Goal: Information Seeking & Learning: Learn about a topic

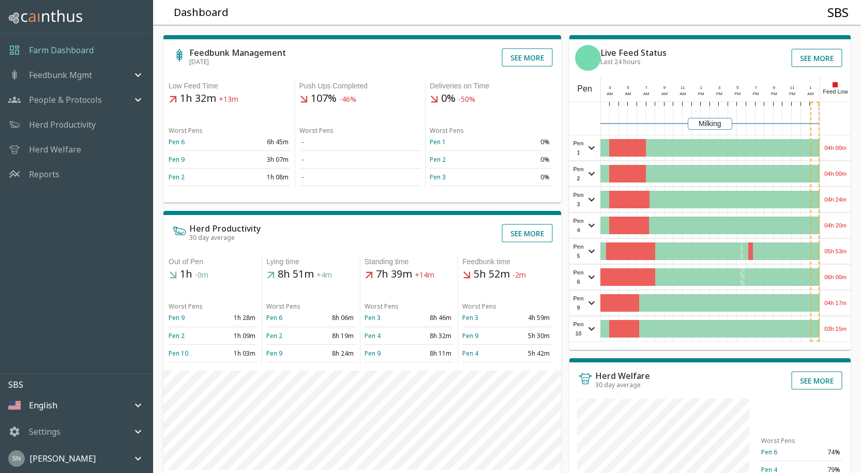
click at [840, 147] on div "04h 00m" at bounding box center [835, 148] width 31 height 25
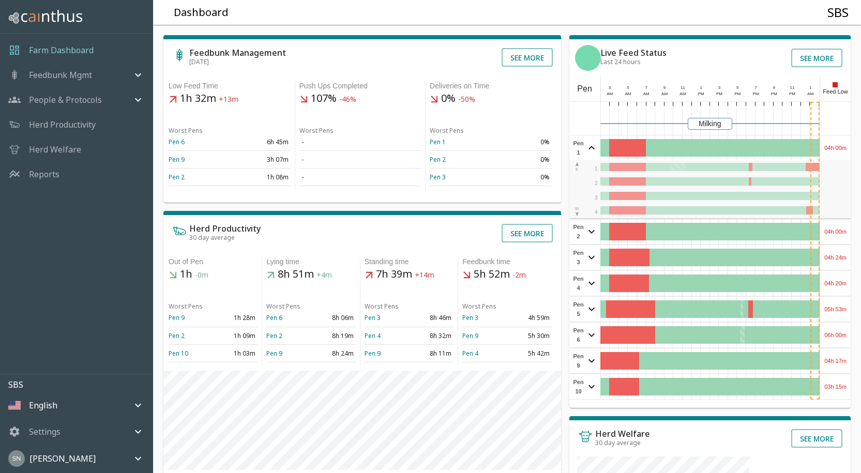
click at [840, 147] on div "04h 00m" at bounding box center [835, 148] width 31 height 25
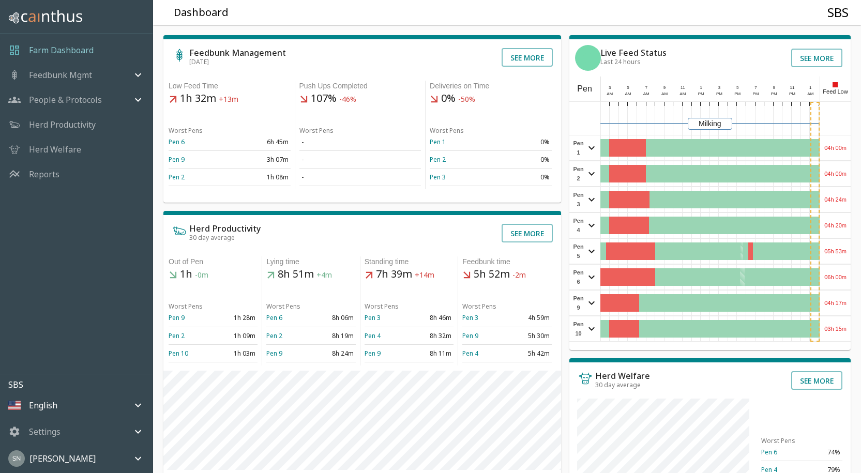
click at [834, 146] on div "04h 00m" at bounding box center [835, 148] width 31 height 25
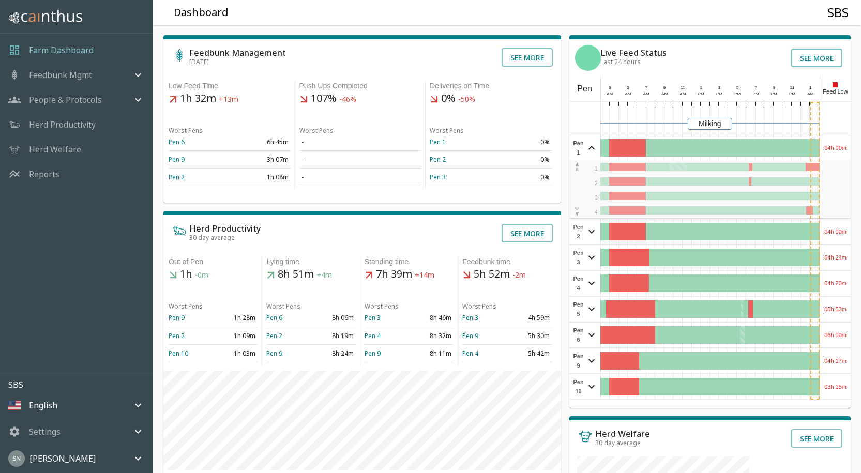
click at [834, 146] on div "04h 00m" at bounding box center [835, 148] width 31 height 25
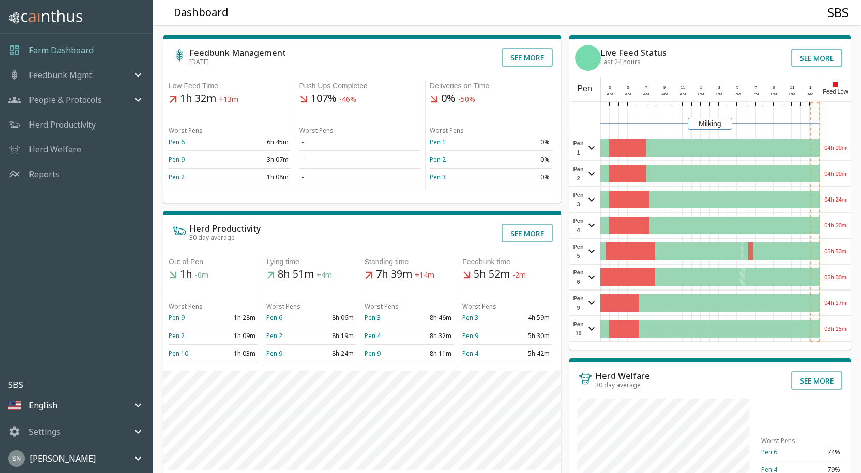
click at [836, 174] on div "04h 00m" at bounding box center [835, 173] width 31 height 25
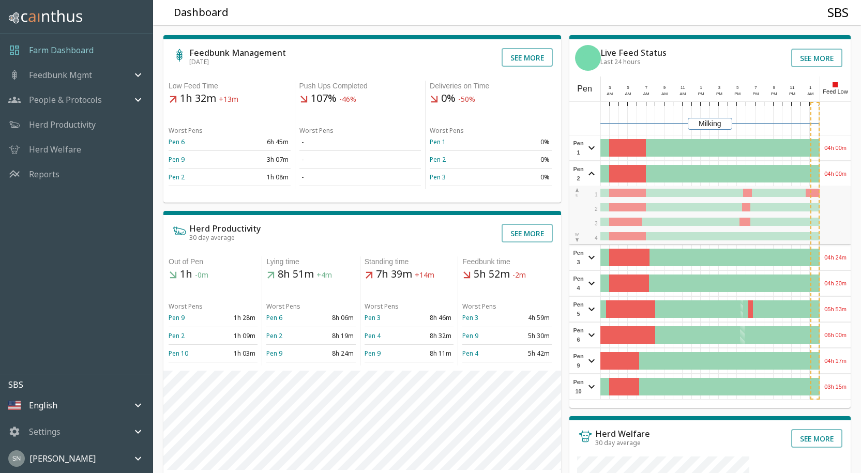
click at [836, 174] on div "04h 00m" at bounding box center [835, 173] width 31 height 25
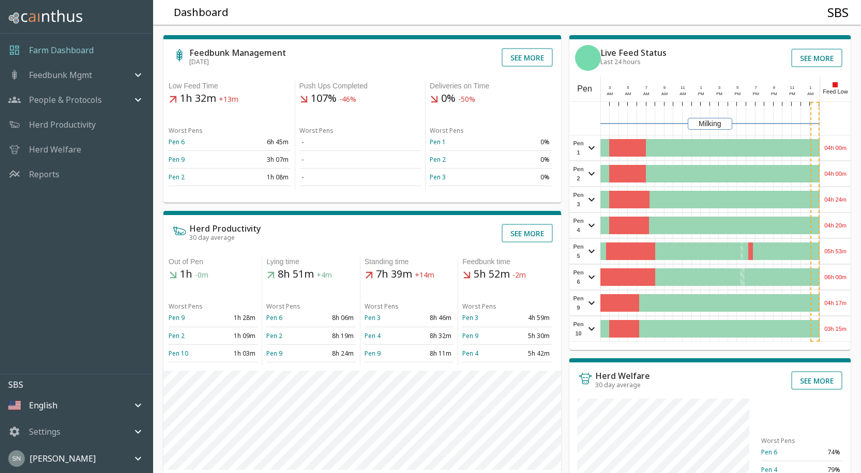
click at [835, 200] on div "04h 24m" at bounding box center [835, 199] width 31 height 25
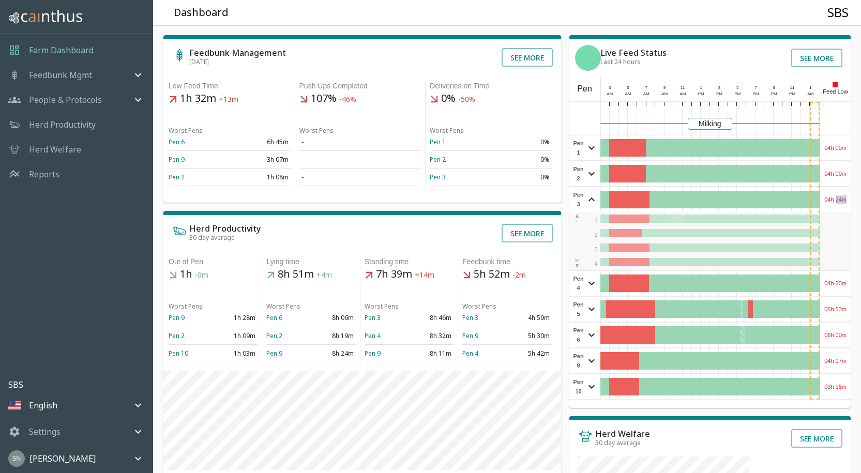
click at [835, 200] on div "04h 24m" at bounding box center [835, 199] width 31 height 25
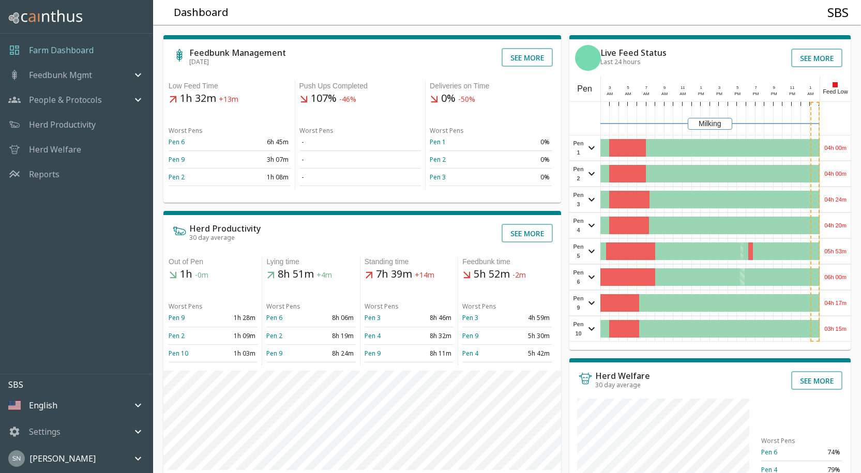
click at [835, 227] on div "04h 20m" at bounding box center [835, 225] width 31 height 25
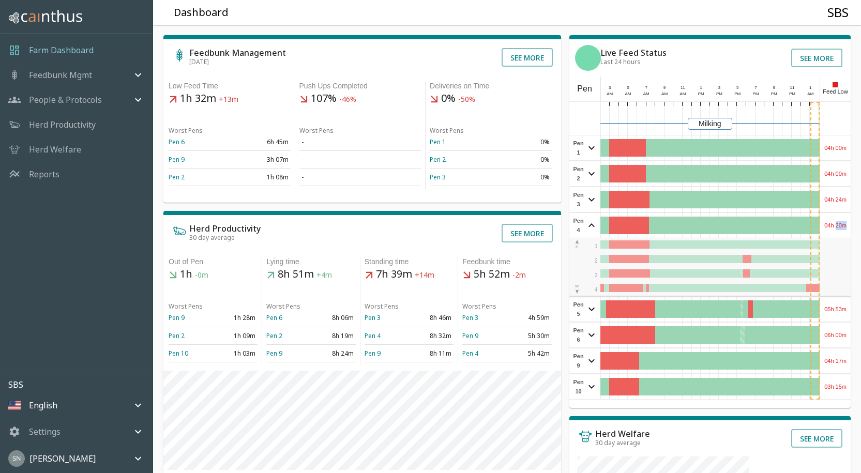
click at [835, 227] on div "04h 20m" at bounding box center [835, 225] width 31 height 25
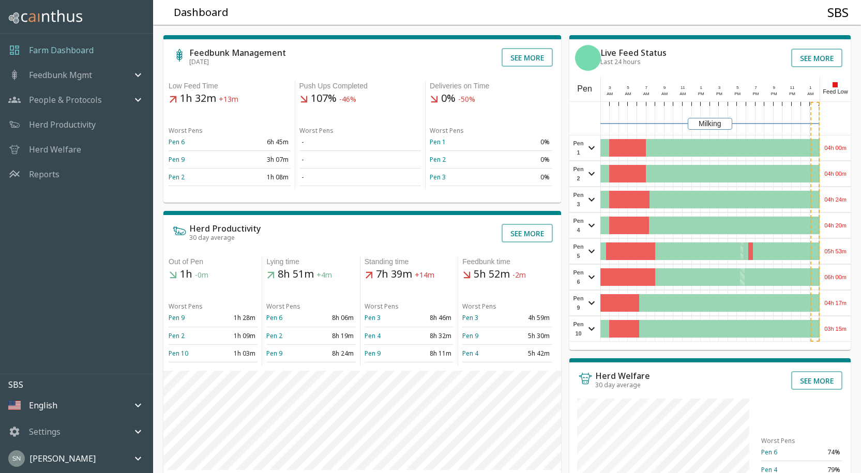
click at [833, 257] on div "05h 53m" at bounding box center [835, 251] width 31 height 25
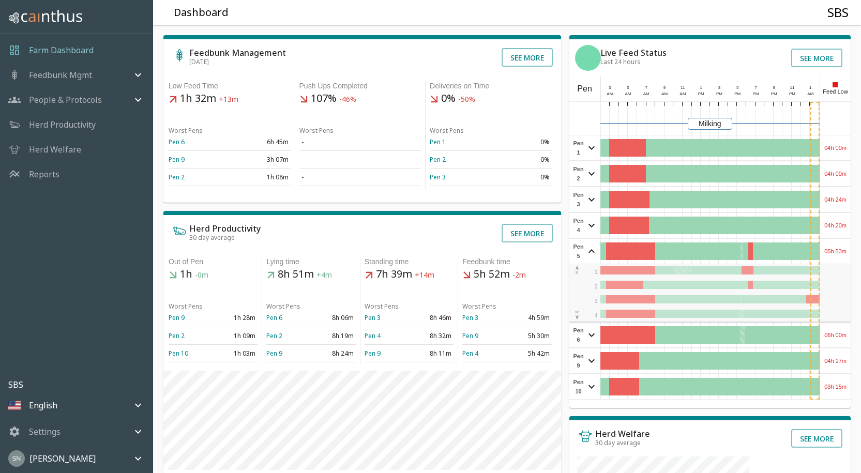
click at [835, 255] on div "05h 53m" at bounding box center [835, 251] width 31 height 25
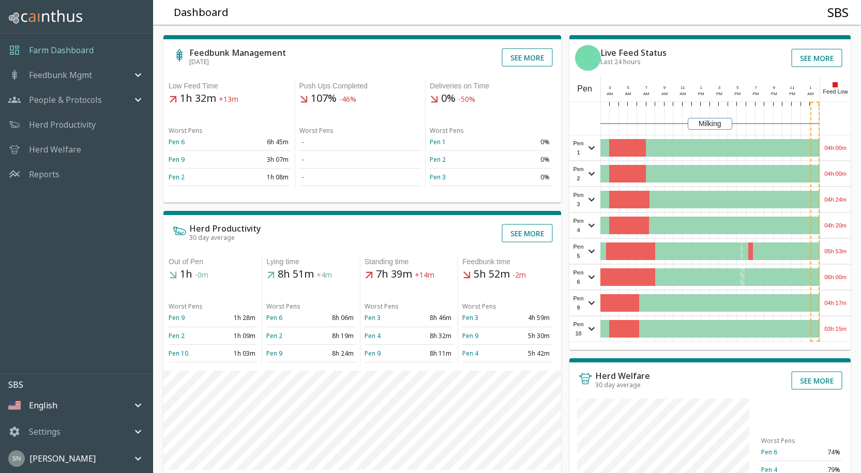
click at [839, 271] on div "06h 00m" at bounding box center [835, 277] width 31 height 25
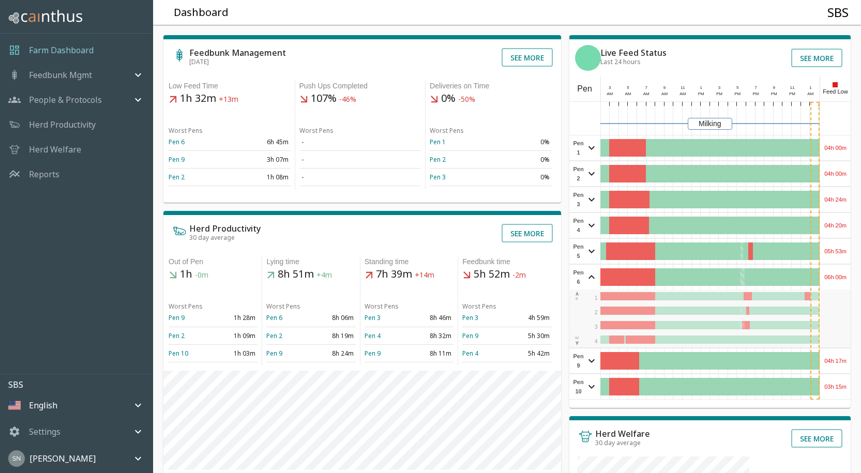
click at [839, 271] on div "06h 00m" at bounding box center [835, 277] width 31 height 25
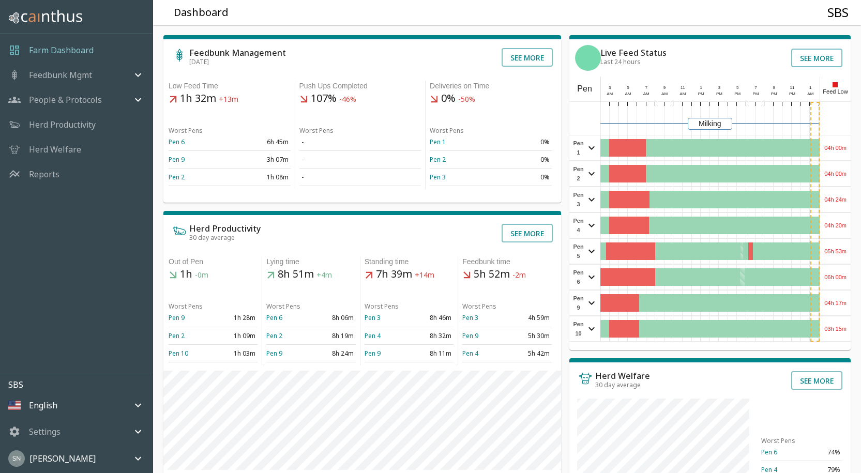
click at [838, 302] on div "04h 17m" at bounding box center [835, 303] width 31 height 25
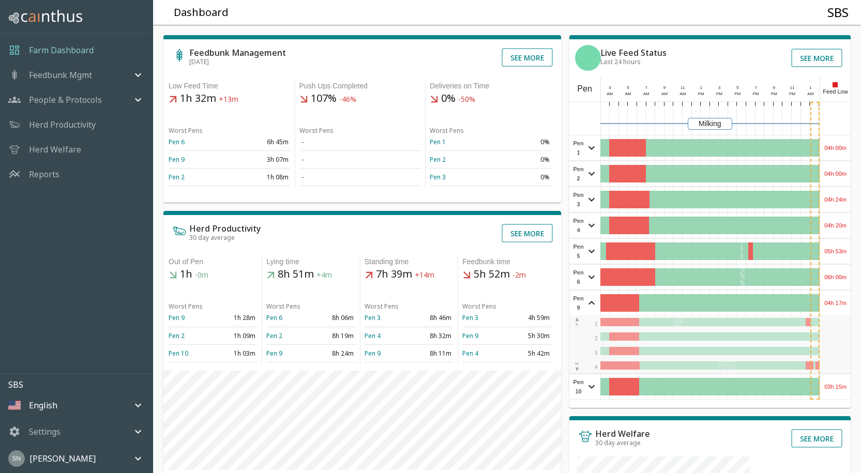
click at [838, 302] on div "04h 17m" at bounding box center [835, 303] width 31 height 25
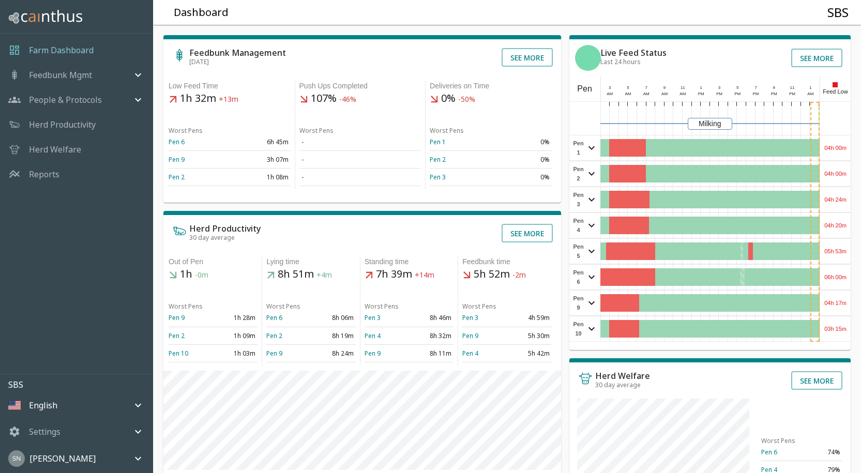
click at [838, 330] on div "03h 15m" at bounding box center [835, 329] width 31 height 25
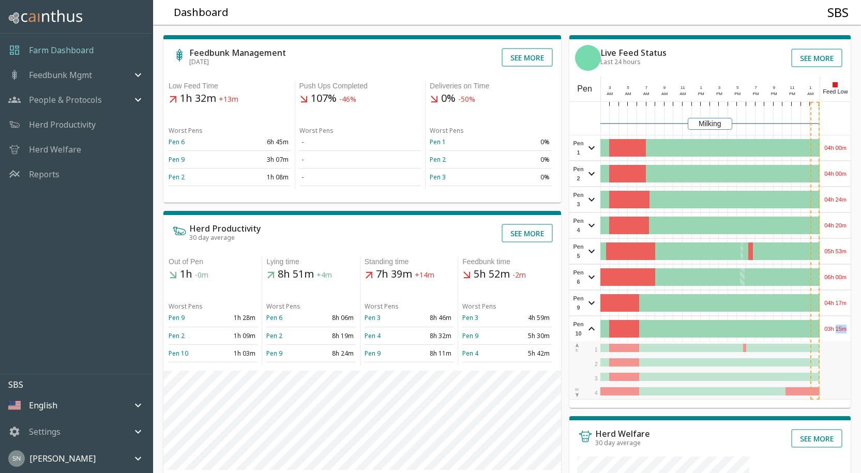
click at [838, 328] on div "03h 15m" at bounding box center [835, 329] width 31 height 25
